Goal: Navigation & Orientation: Find specific page/section

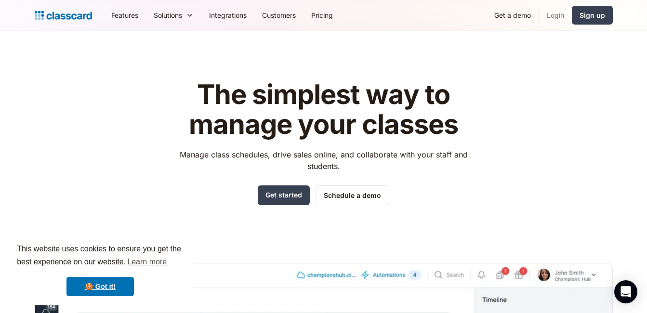
click at [557, 15] on link "Login" at bounding box center [555, 15] width 33 height 22
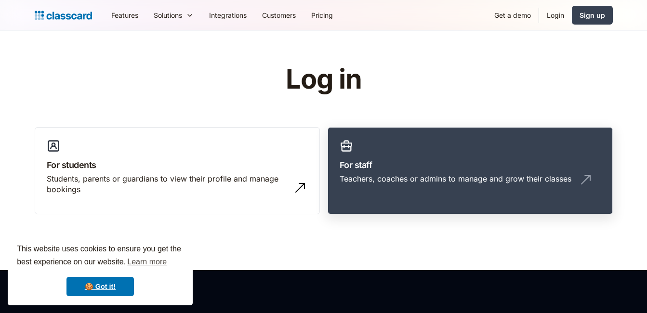
click at [446, 170] on h3 "For staff" at bounding box center [470, 165] width 261 height 13
